Goal: Navigation & Orientation: Find specific page/section

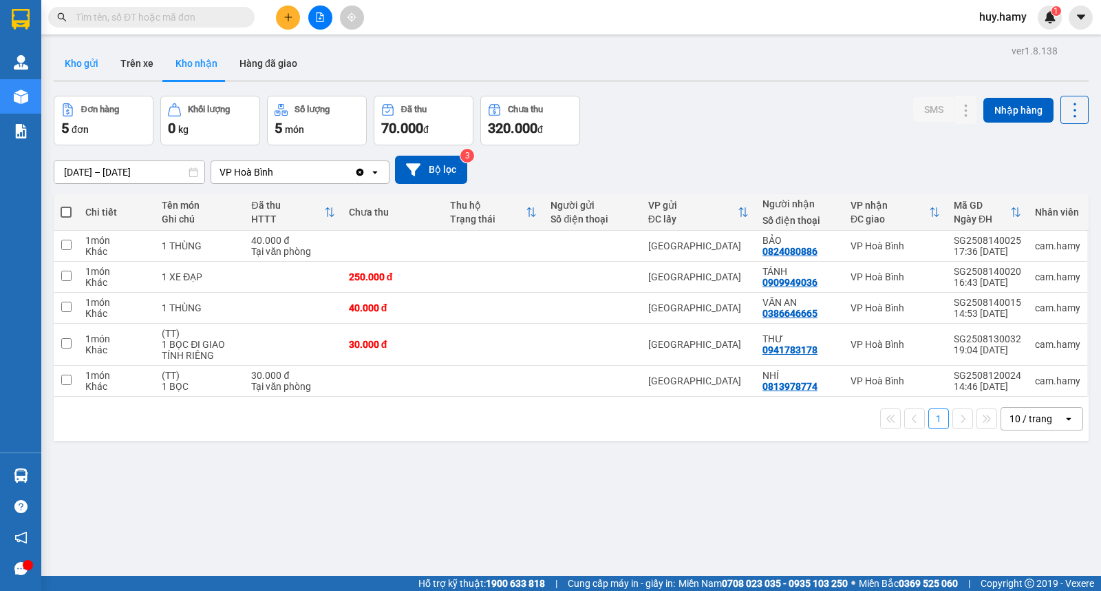
click at [81, 64] on button "Kho gửi" at bounding box center [82, 63] width 56 height 33
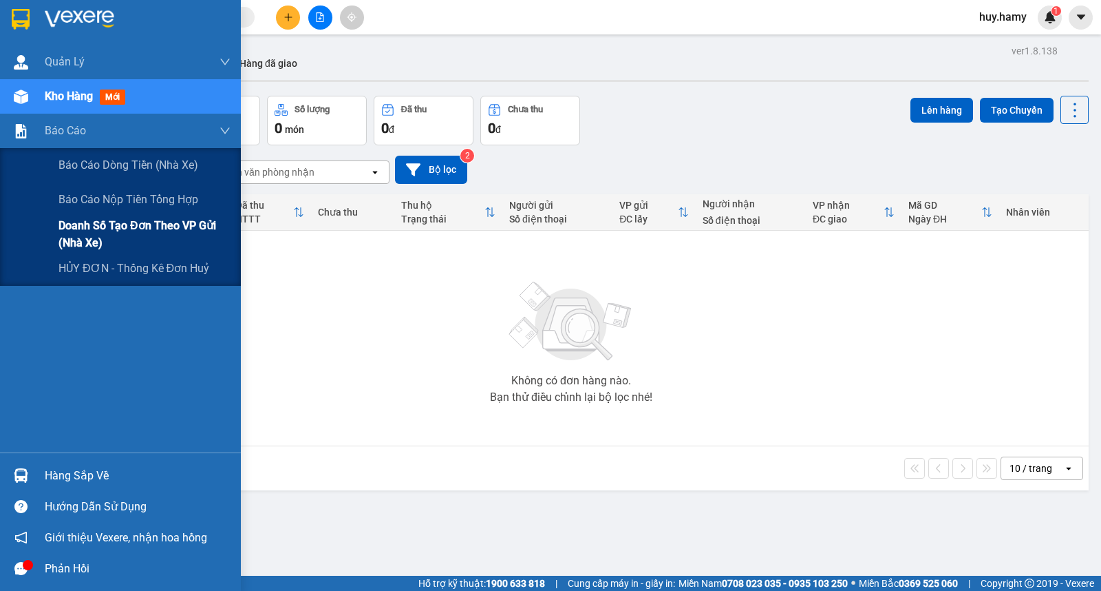
click at [124, 222] on span "Doanh số tạo đơn theo VP gửi (nhà xe)" at bounding box center [145, 234] width 172 height 34
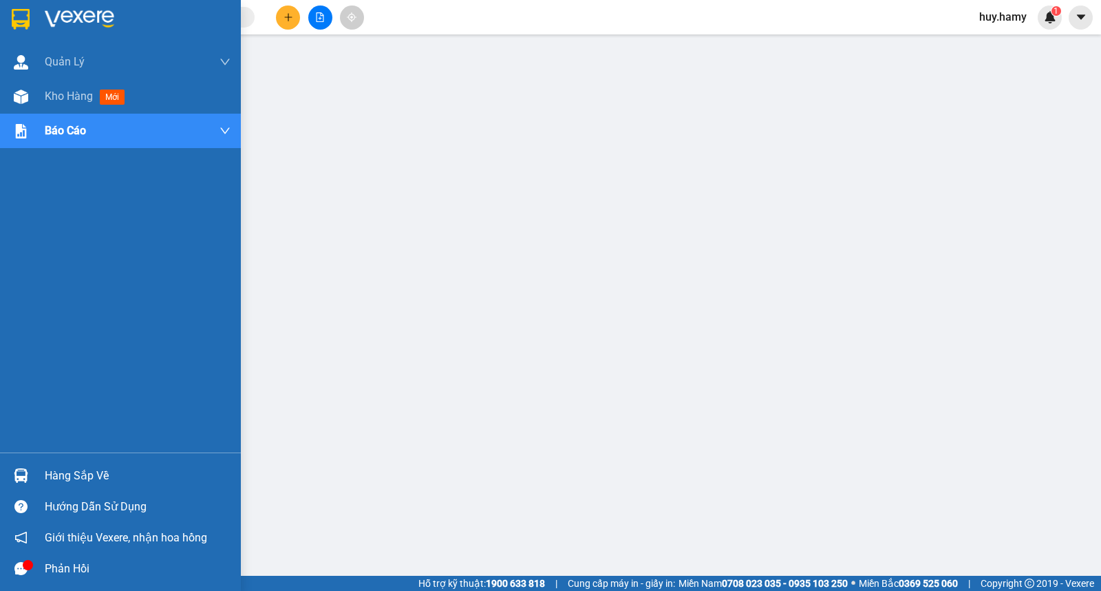
click at [92, 481] on div "Hàng sắp về" at bounding box center [138, 475] width 186 height 21
click at [50, 91] on span "Kho hàng" at bounding box center [69, 95] width 48 height 13
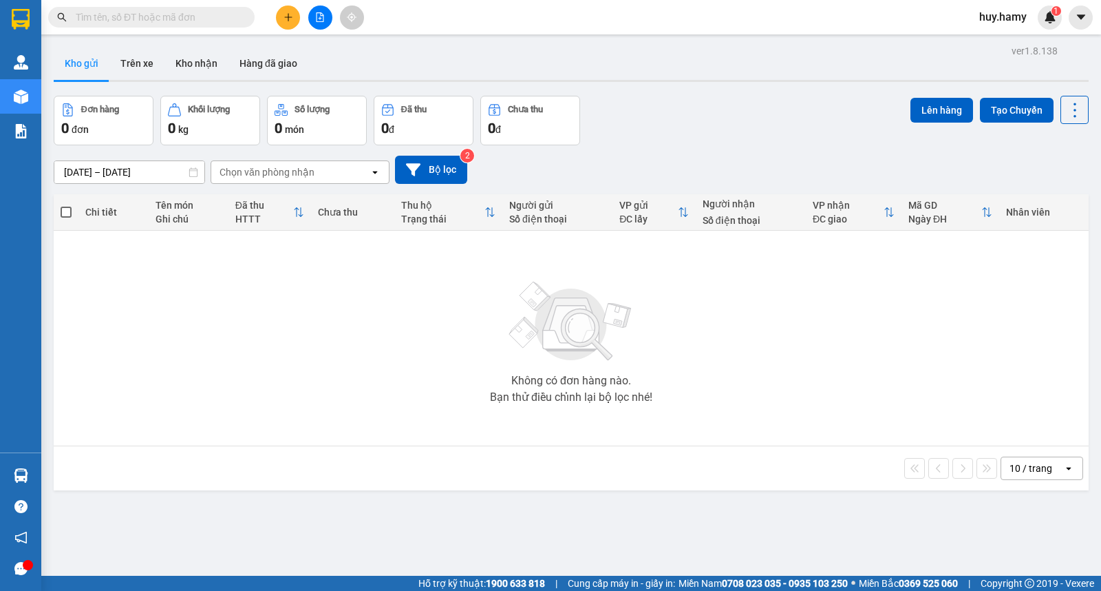
click at [70, 468] on div "10 / trang open" at bounding box center [571, 467] width 1024 height 23
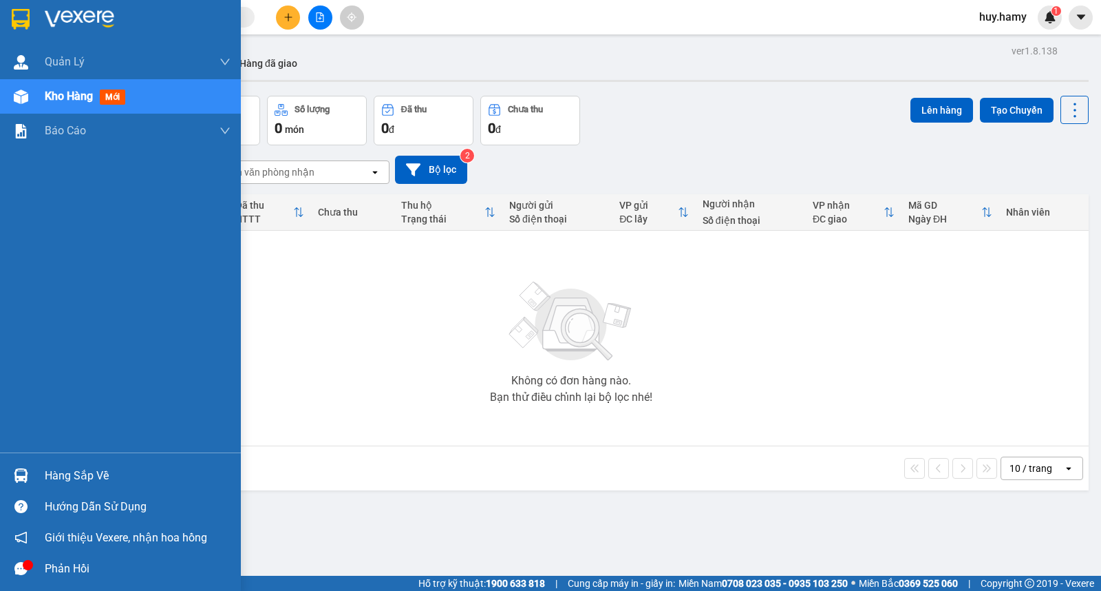
drag, startPoint x: 80, startPoint y: 470, endPoint x: 106, endPoint y: 565, distance: 98.5
click at [81, 471] on div "Hàng sắp về" at bounding box center [138, 475] width 186 height 21
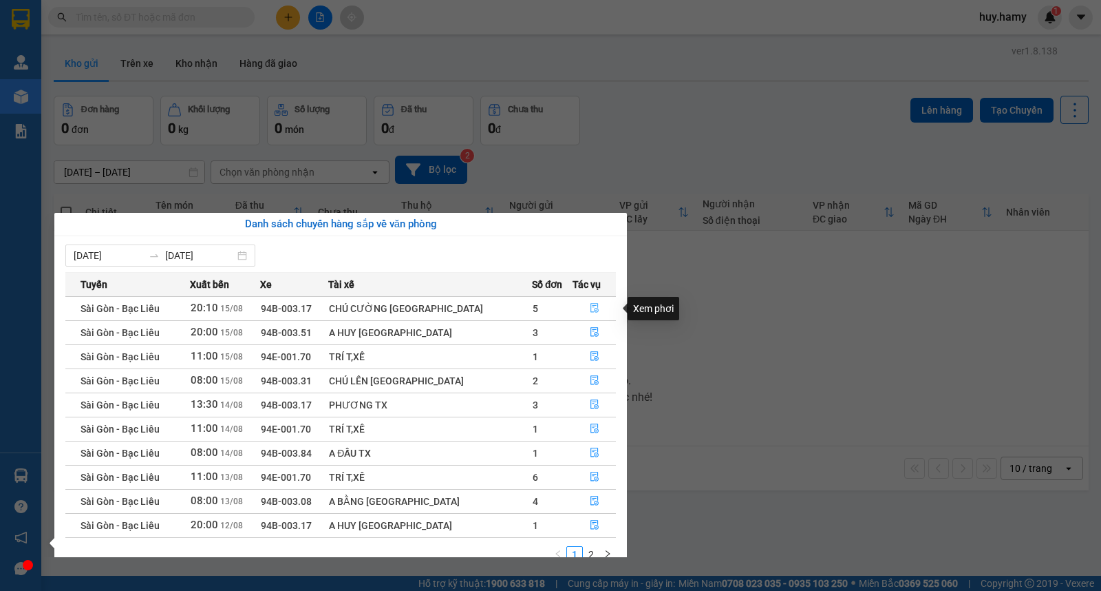
click at [591, 306] on icon "file-done" at bounding box center [595, 308] width 10 height 10
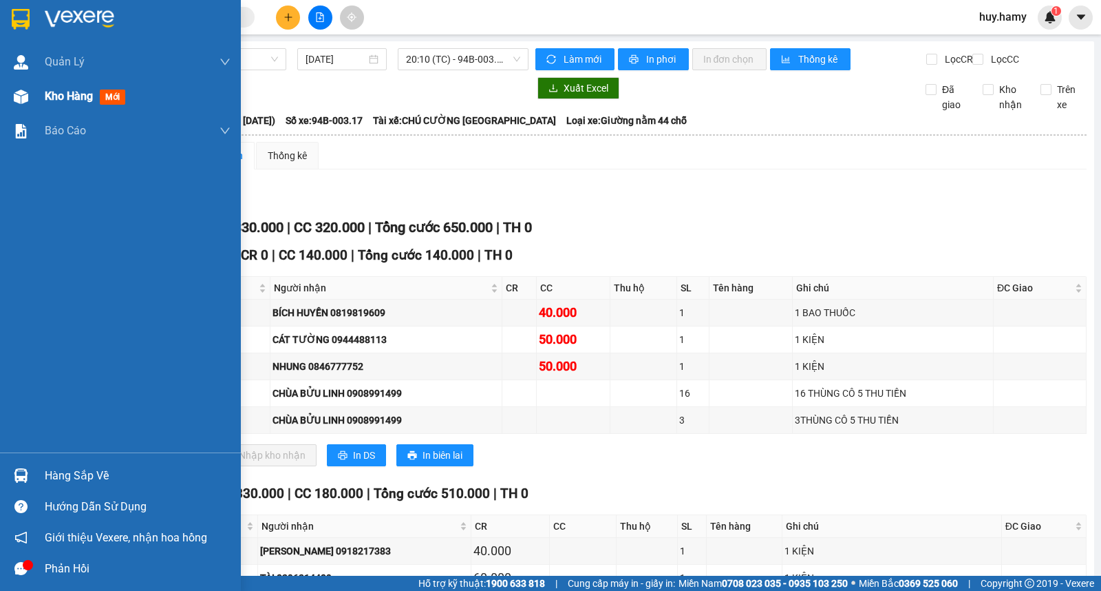
click at [65, 89] on span "Kho hàng" at bounding box center [69, 95] width 48 height 13
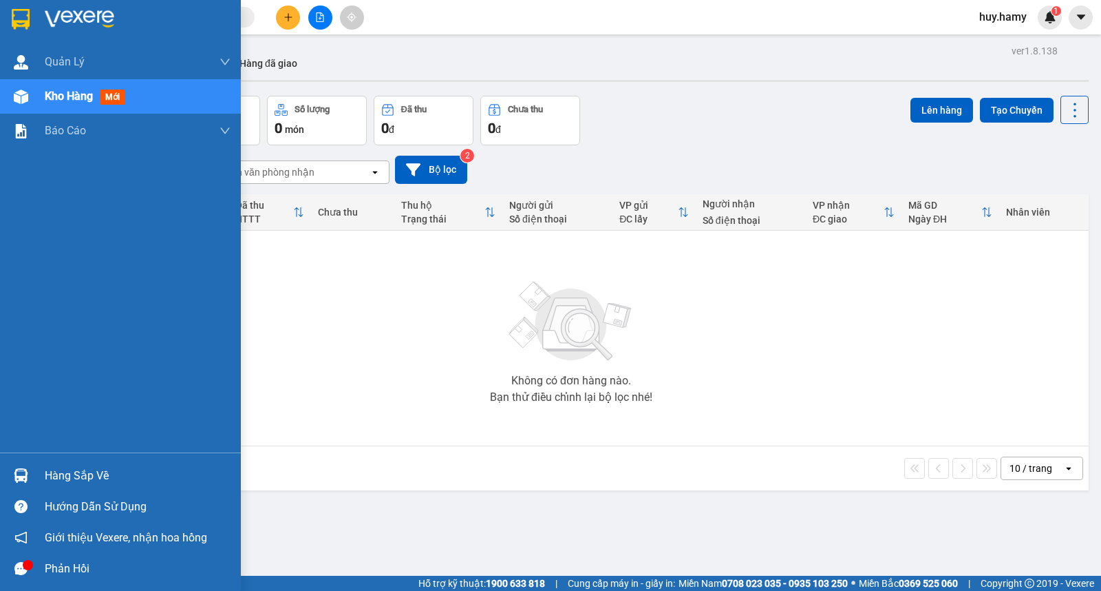
click at [73, 472] on div "Hàng sắp về" at bounding box center [138, 475] width 186 height 21
